Goal: Information Seeking & Learning: Check status

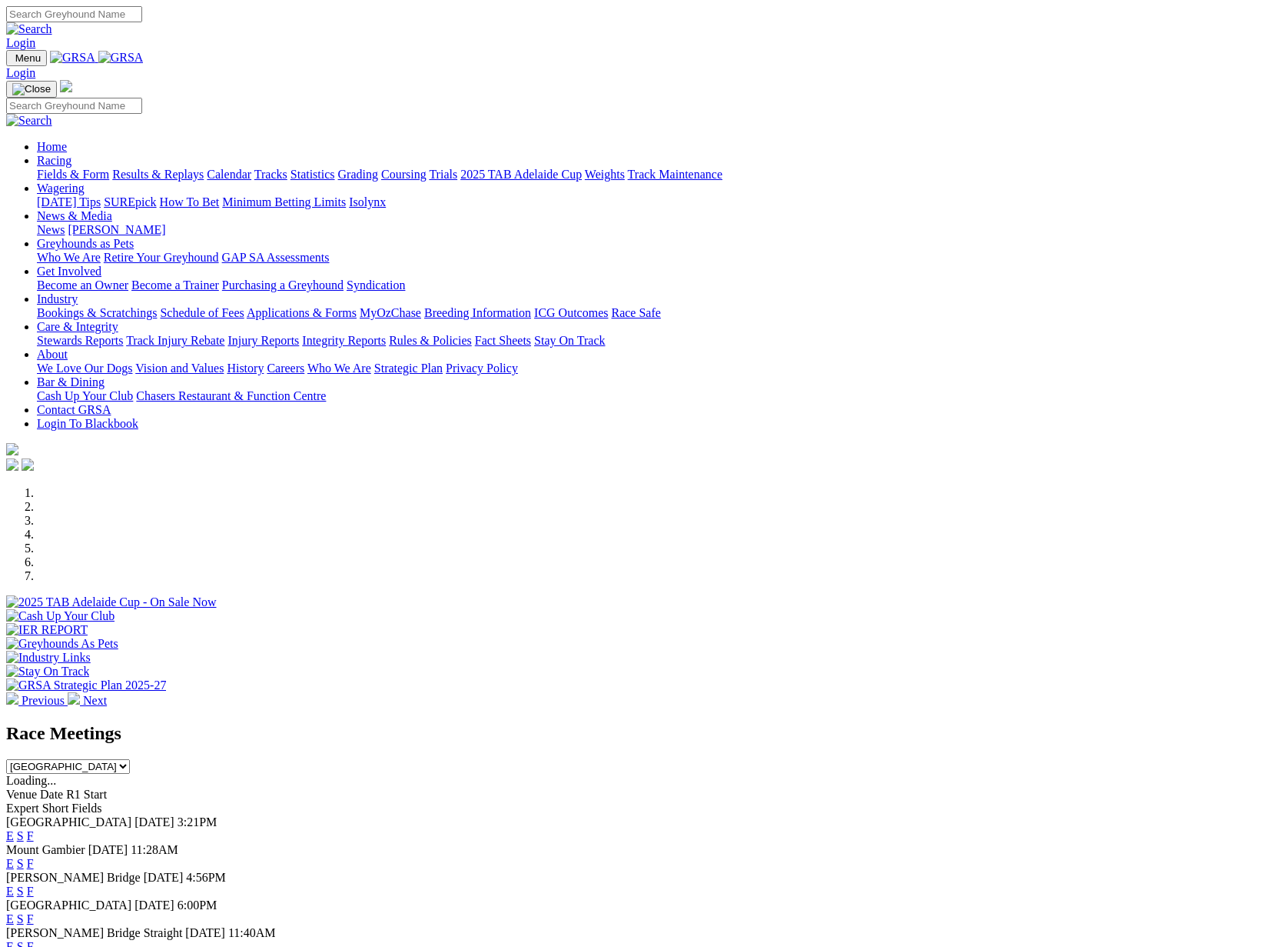
click at [34, 829] on link "F" at bounding box center [30, 835] width 7 height 13
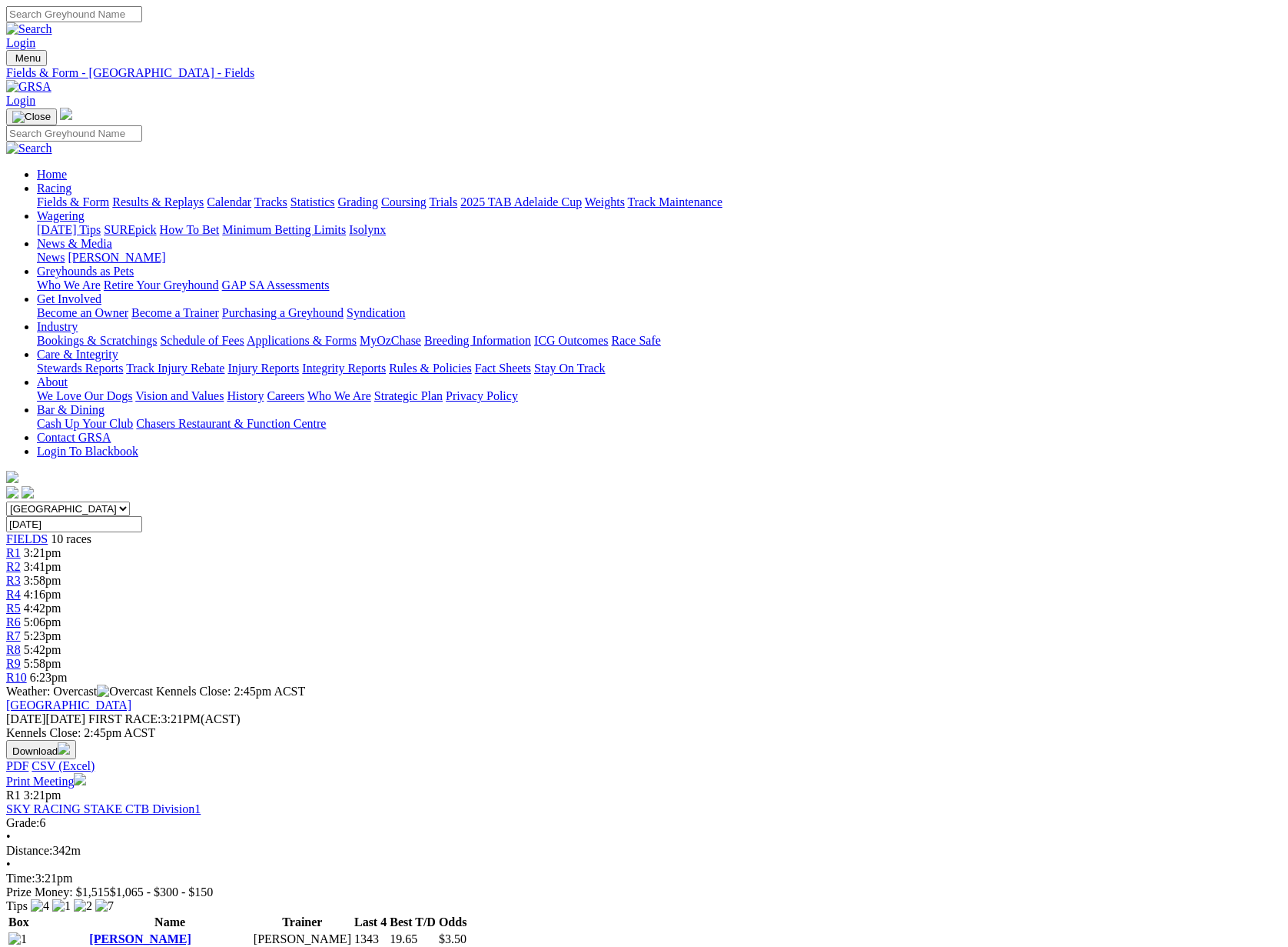
click at [203, 196] on link "Results & Replays" at bounding box center [158, 201] width 91 height 13
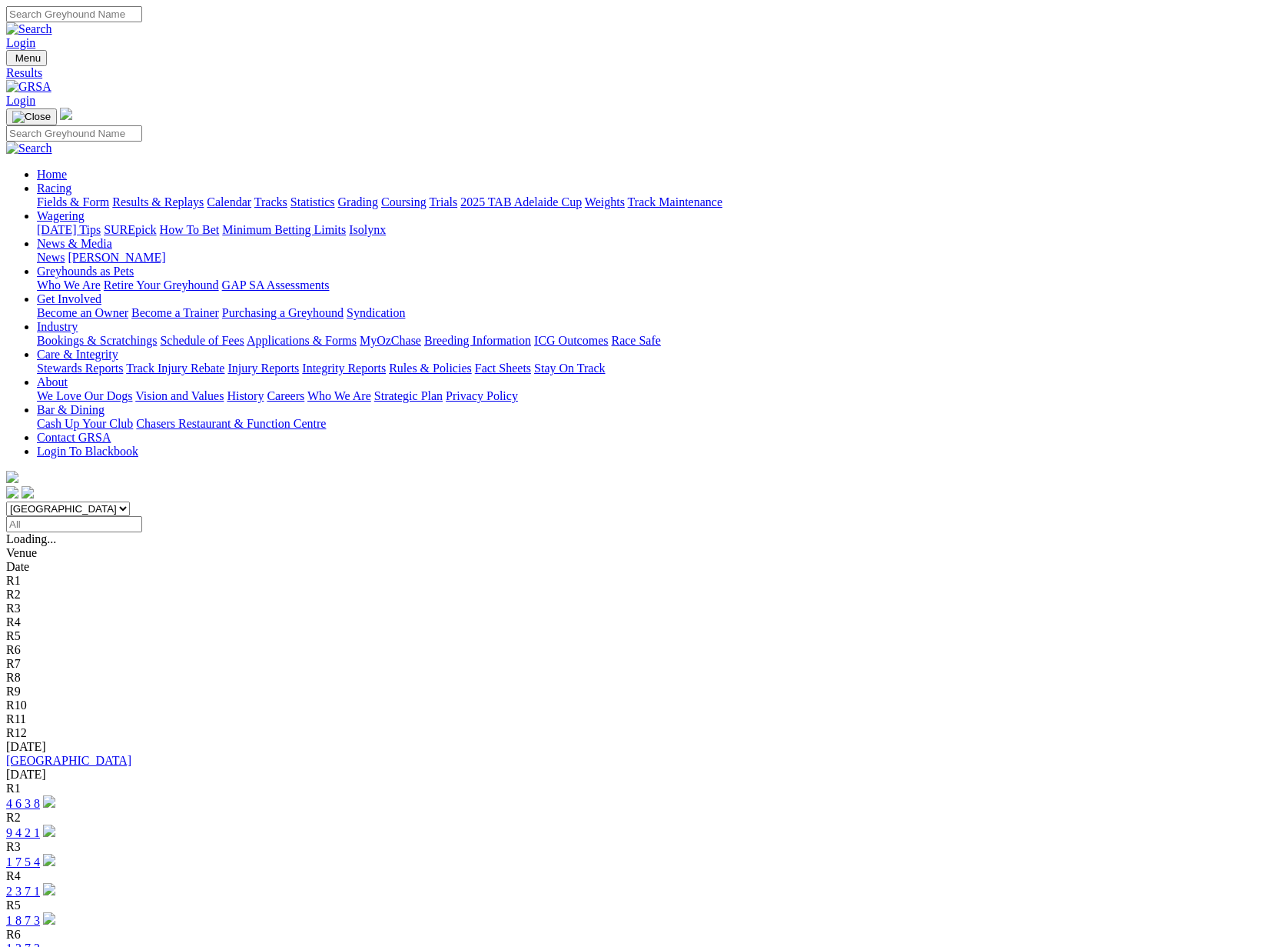
click at [131, 753] on link "[GEOGRAPHIC_DATA]" at bounding box center [68, 759] width 125 height 13
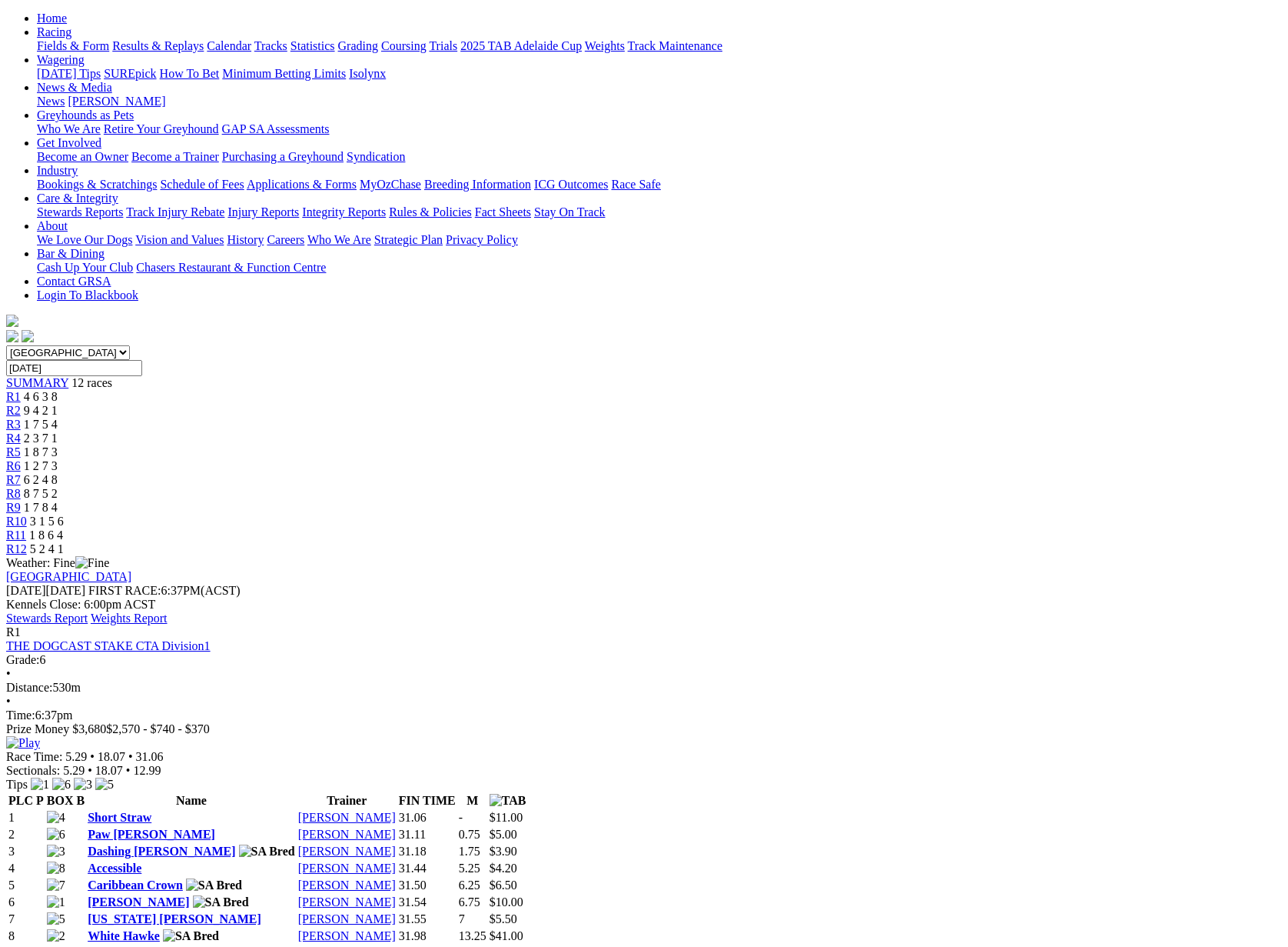
scroll to position [83, 0]
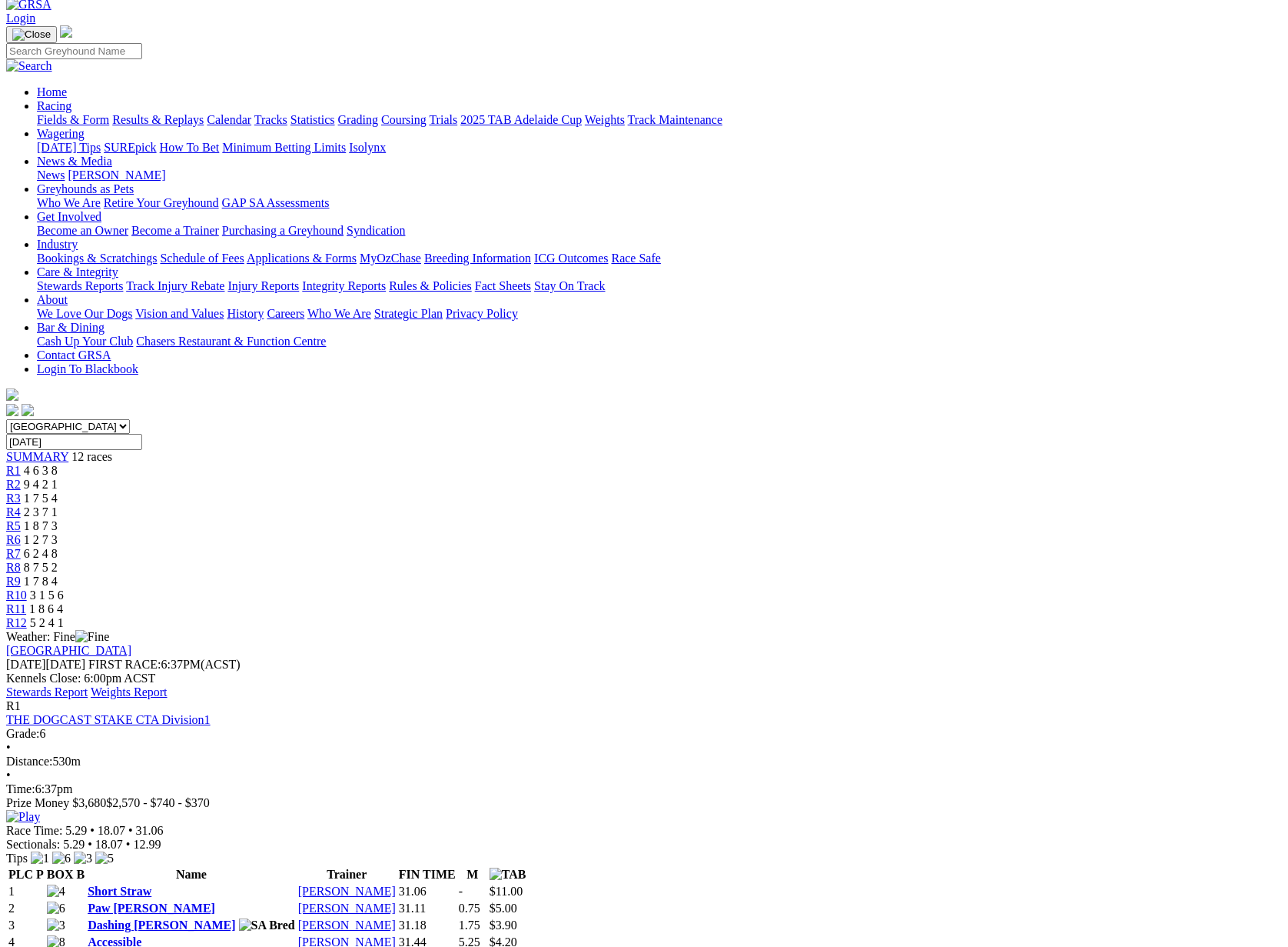
click at [88, 685] on link "Stewards Report" at bounding box center [47, 691] width 82 height 13
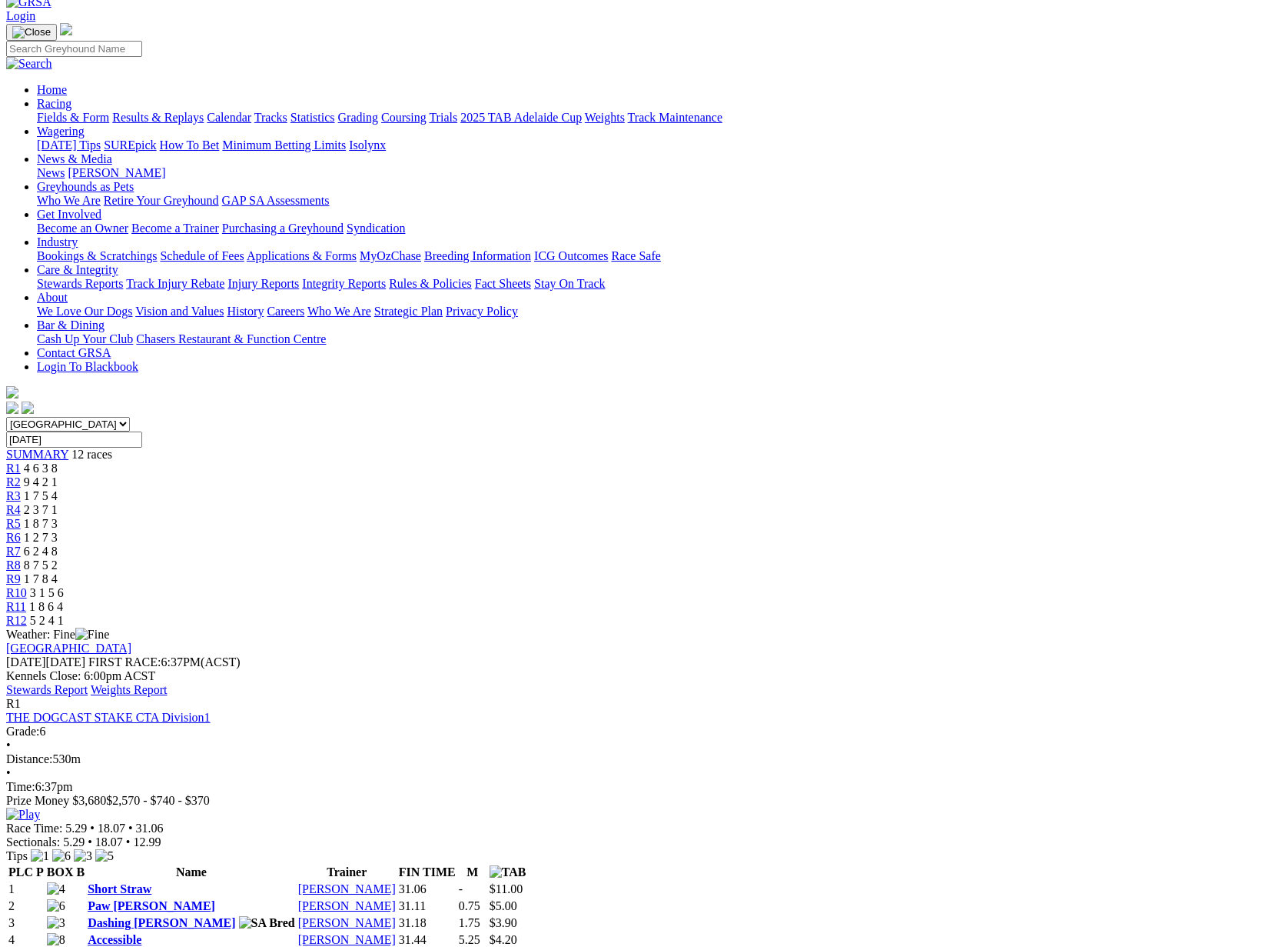
scroll to position [89, 0]
